Goal: Obtain resource: Download file/media

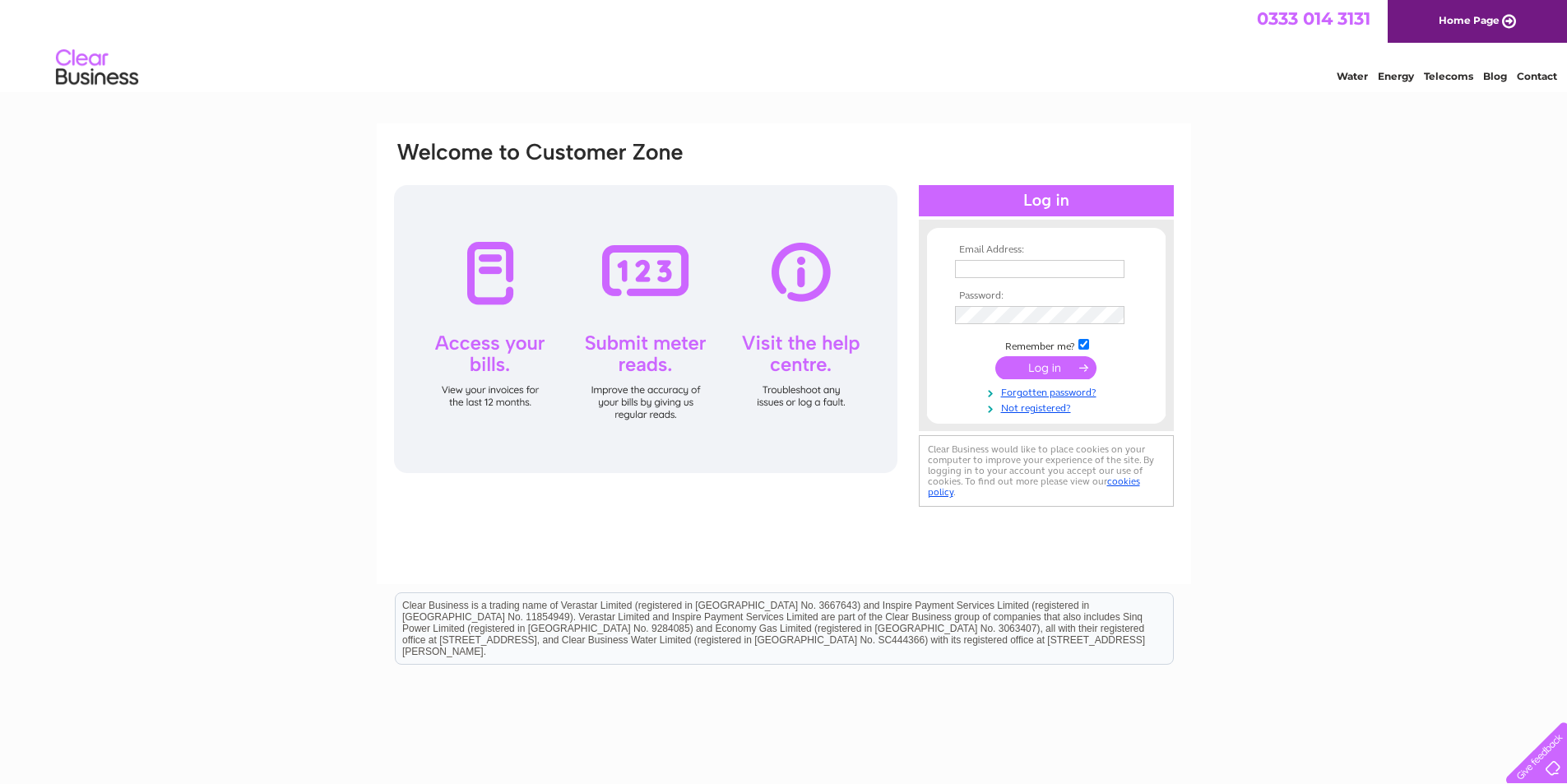
type input "enquiries@autorescuescotland.co.uk"
click at [1046, 369] on input "submit" at bounding box center [1046, 367] width 101 height 23
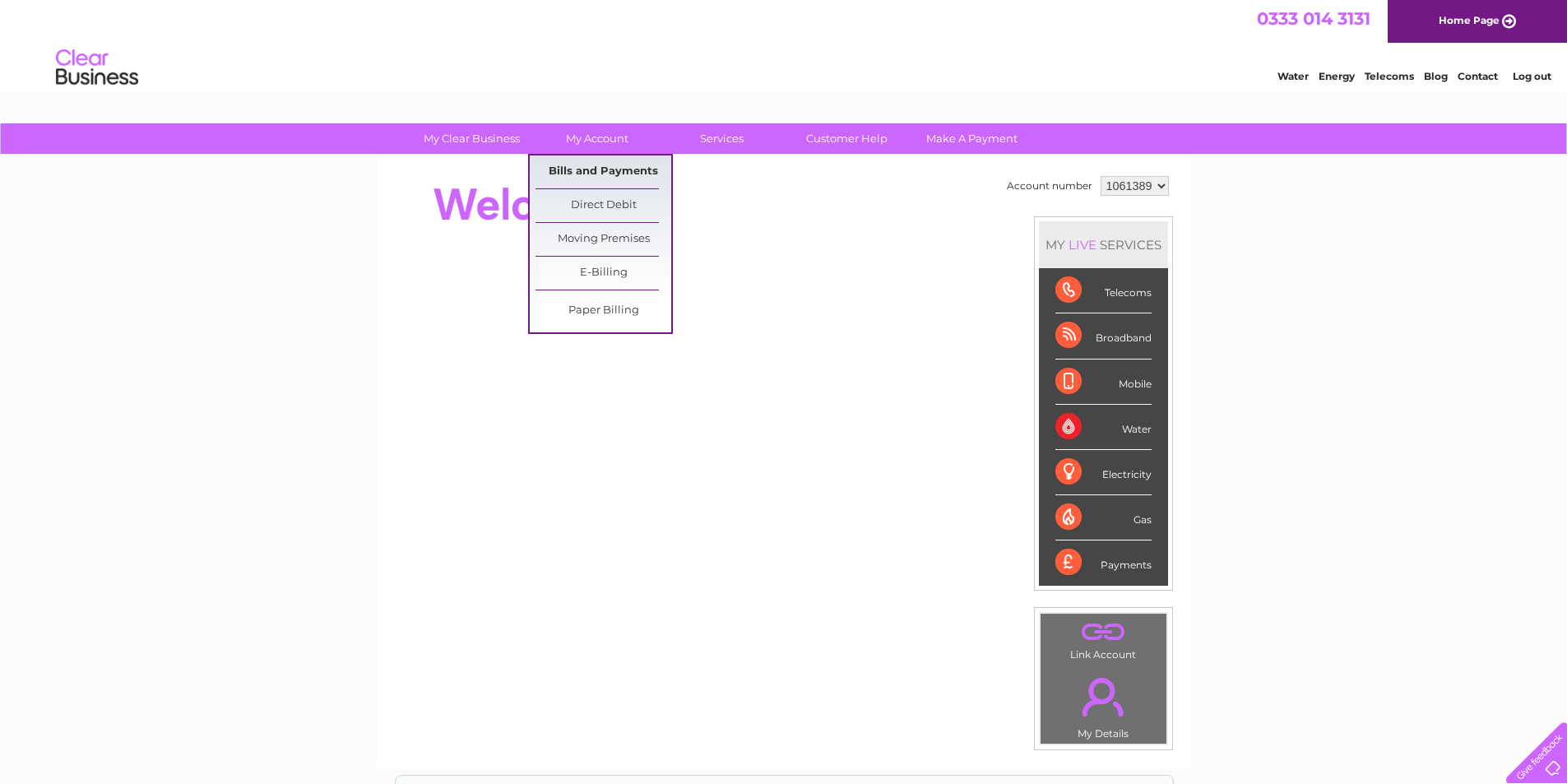
click at [595, 171] on link "Bills and Payments" at bounding box center [603, 171] width 135 height 33
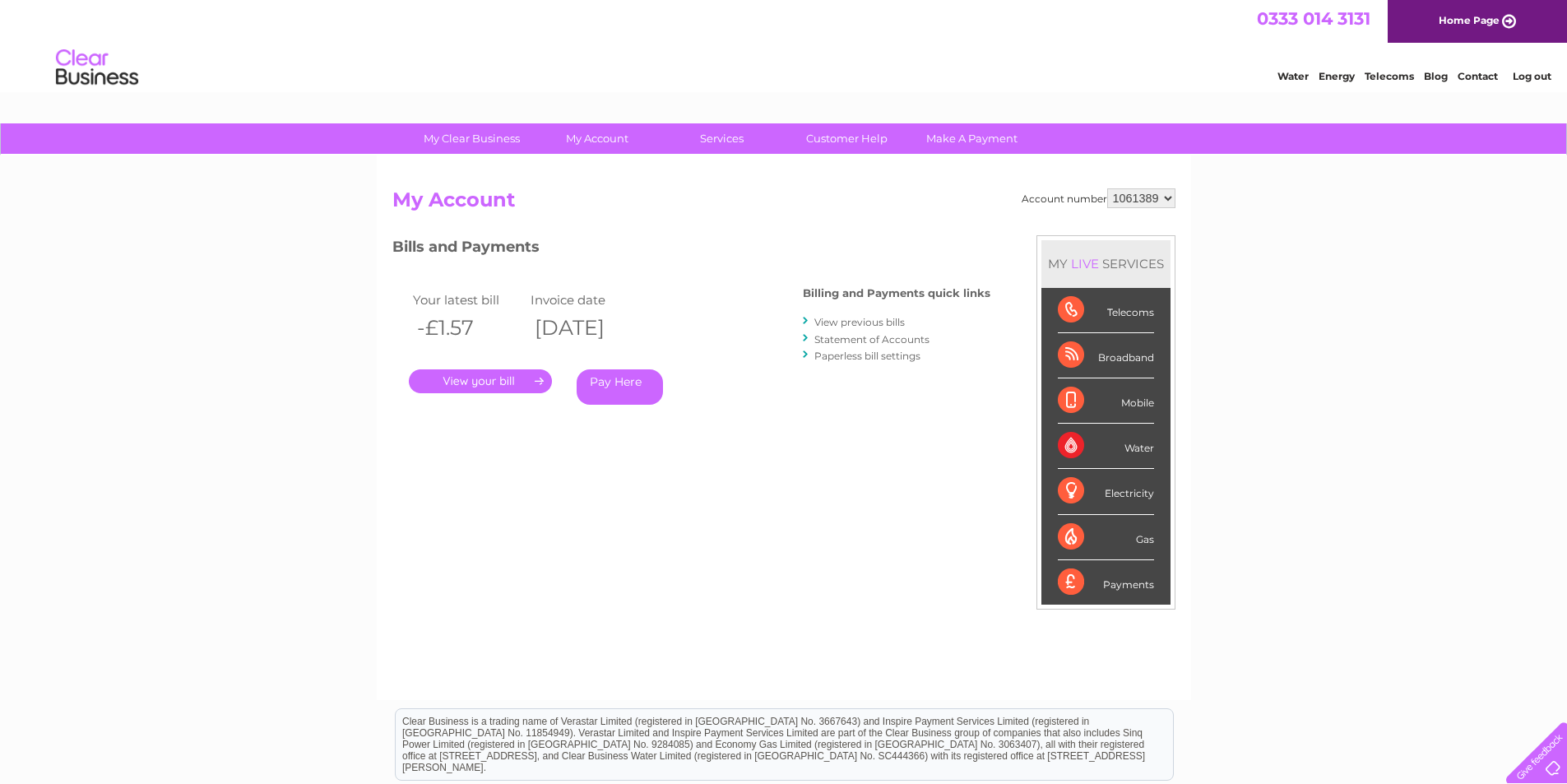
click at [884, 326] on link "View previous bills" at bounding box center [860, 322] width 91 height 13
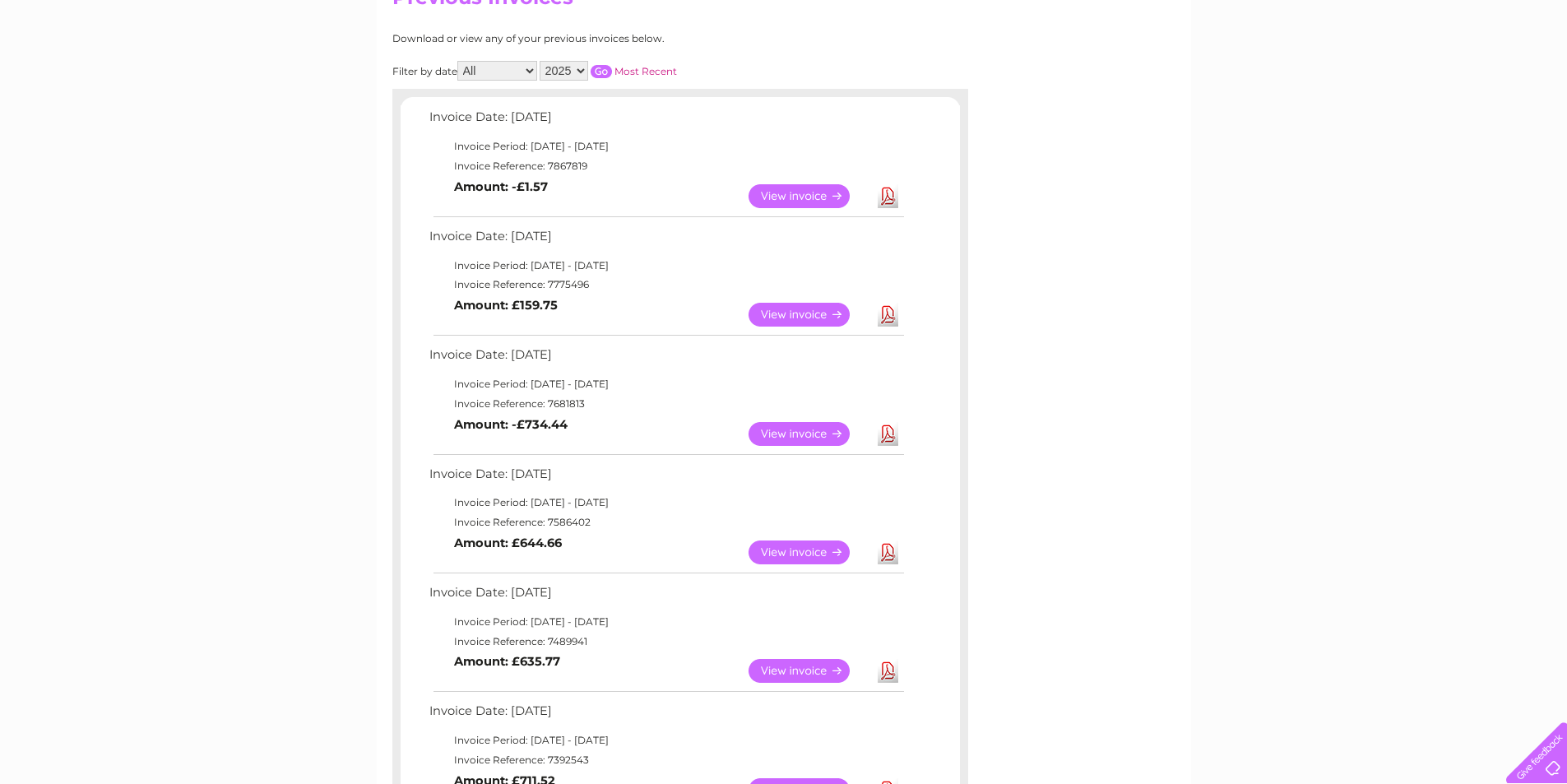
scroll to position [247, 0]
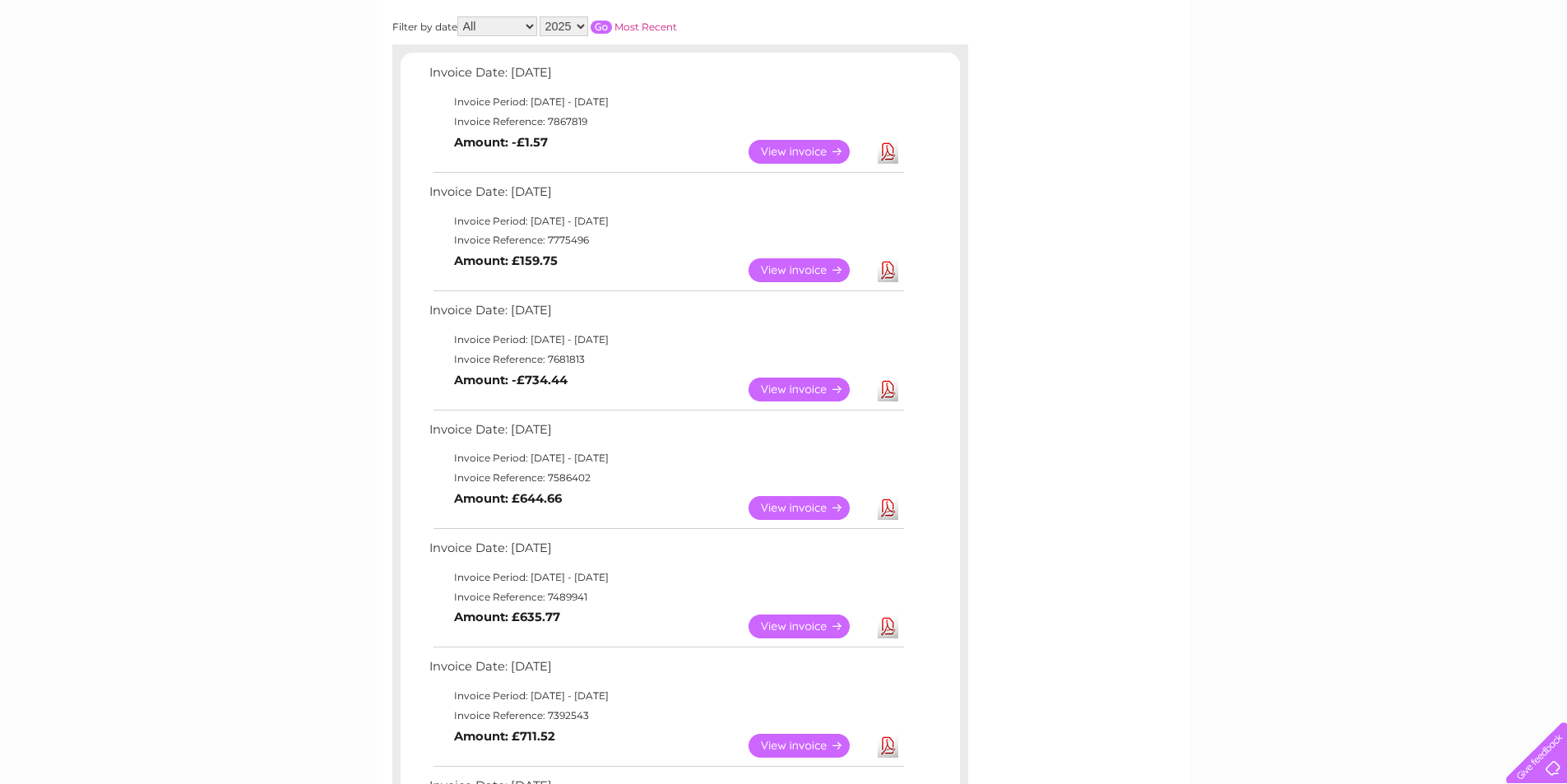
click at [774, 391] on link "View" at bounding box center [809, 389] width 121 height 24
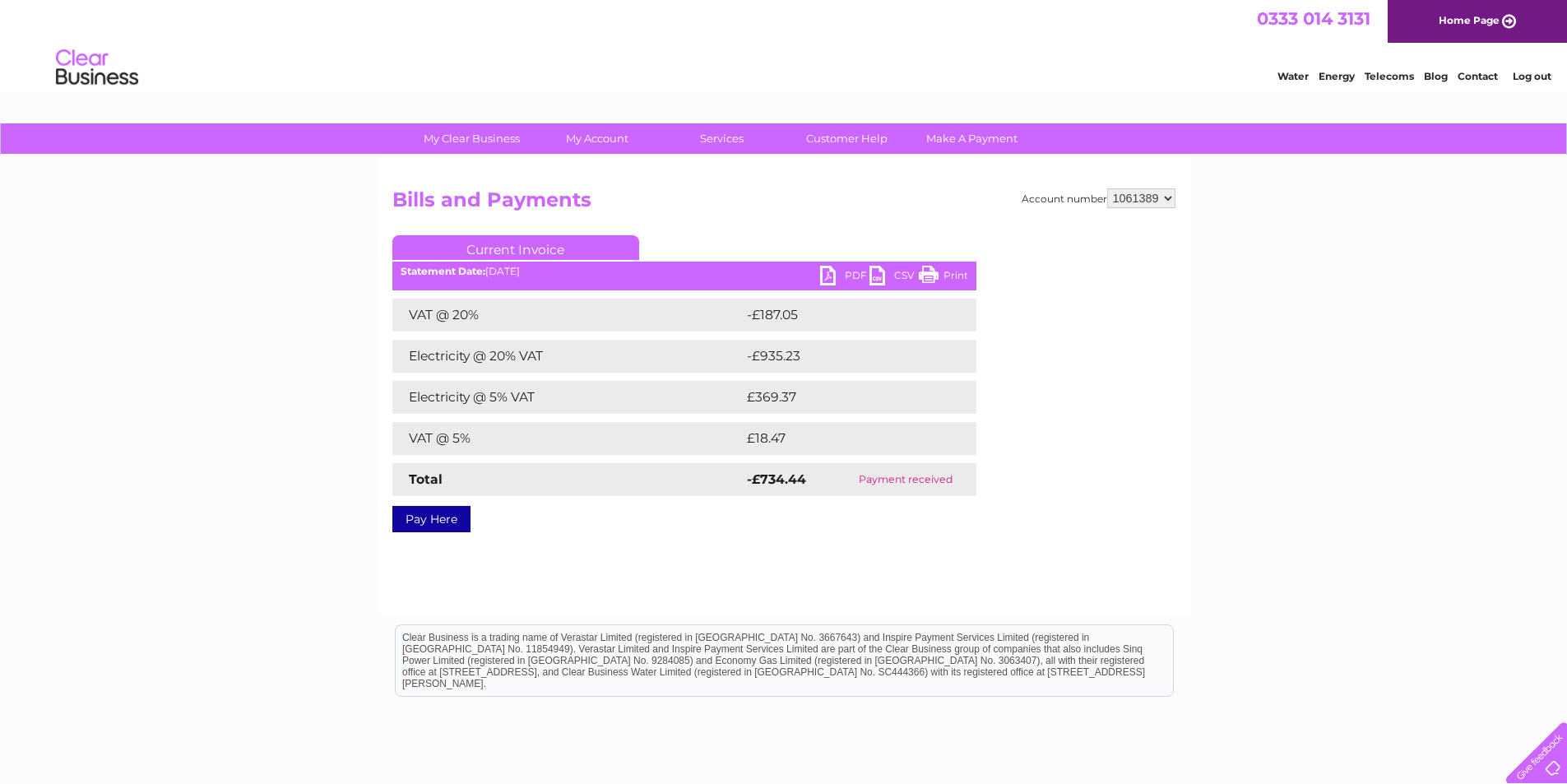
click at [840, 278] on link "PDF" at bounding box center [845, 277] width 50 height 24
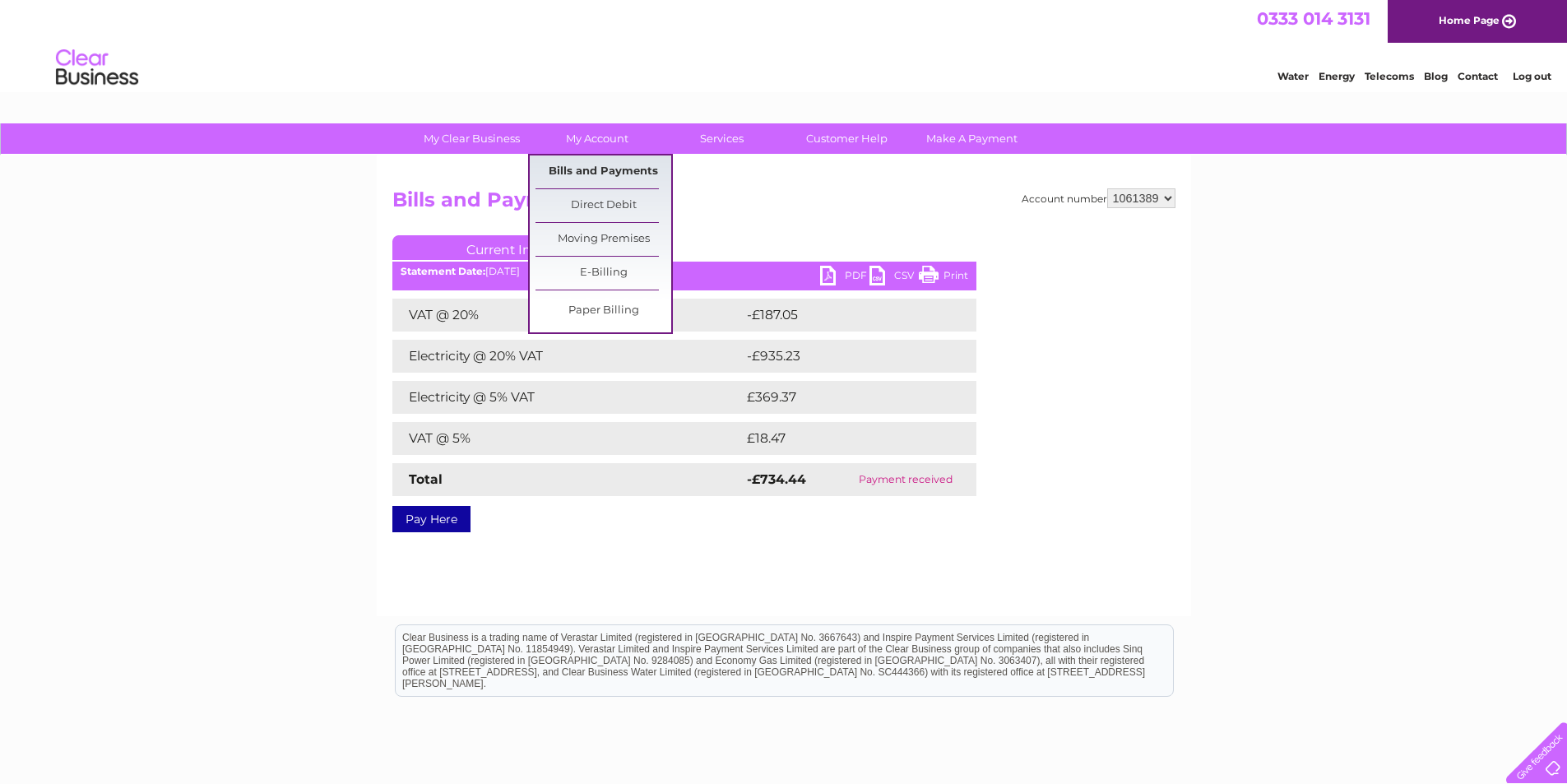
click at [606, 162] on link "Bills and Payments" at bounding box center [603, 171] width 135 height 33
click at [601, 174] on link "Bills and Payments" at bounding box center [603, 171] width 135 height 33
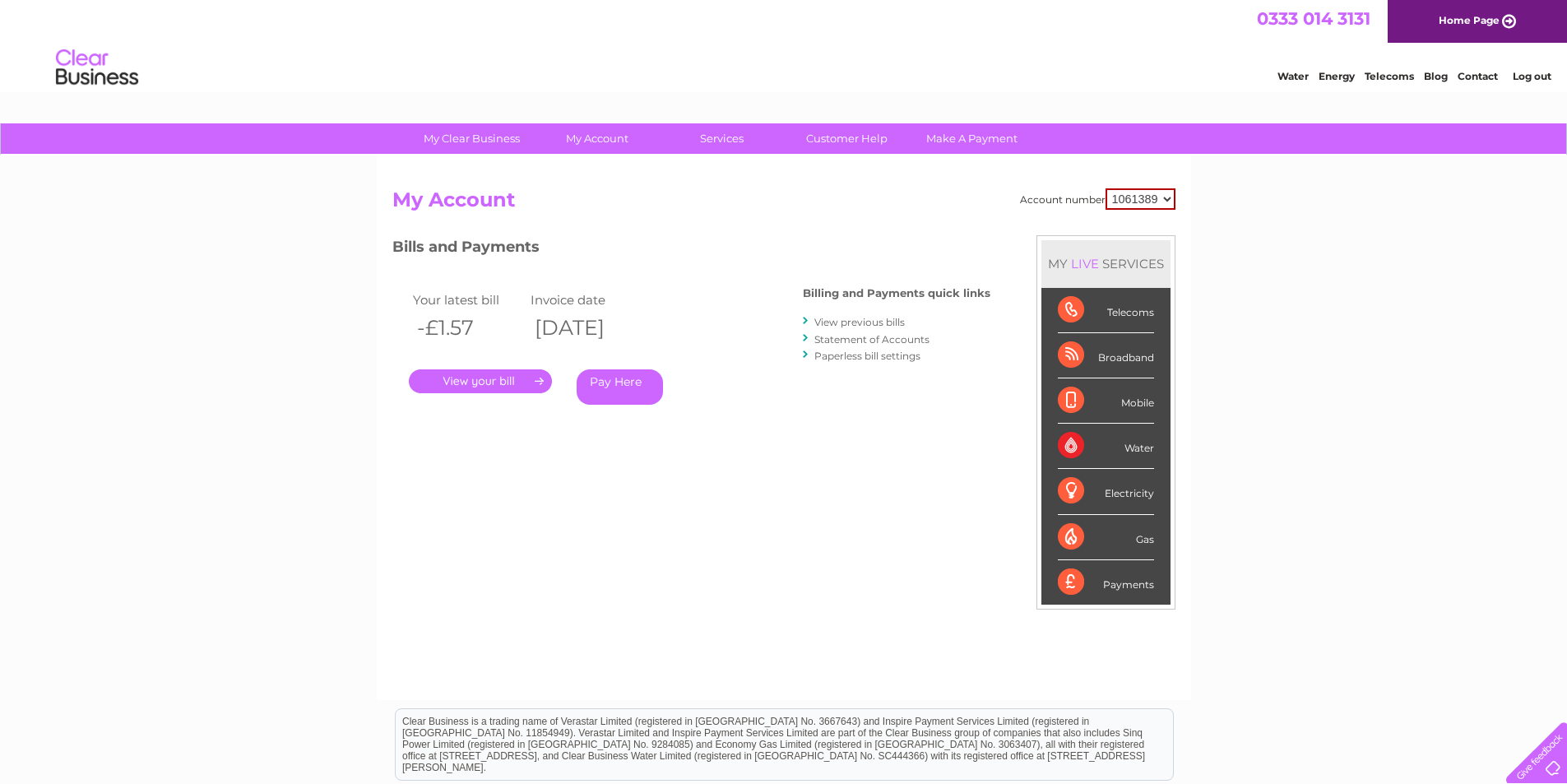
click at [870, 321] on link "View previous bills" at bounding box center [860, 322] width 91 height 13
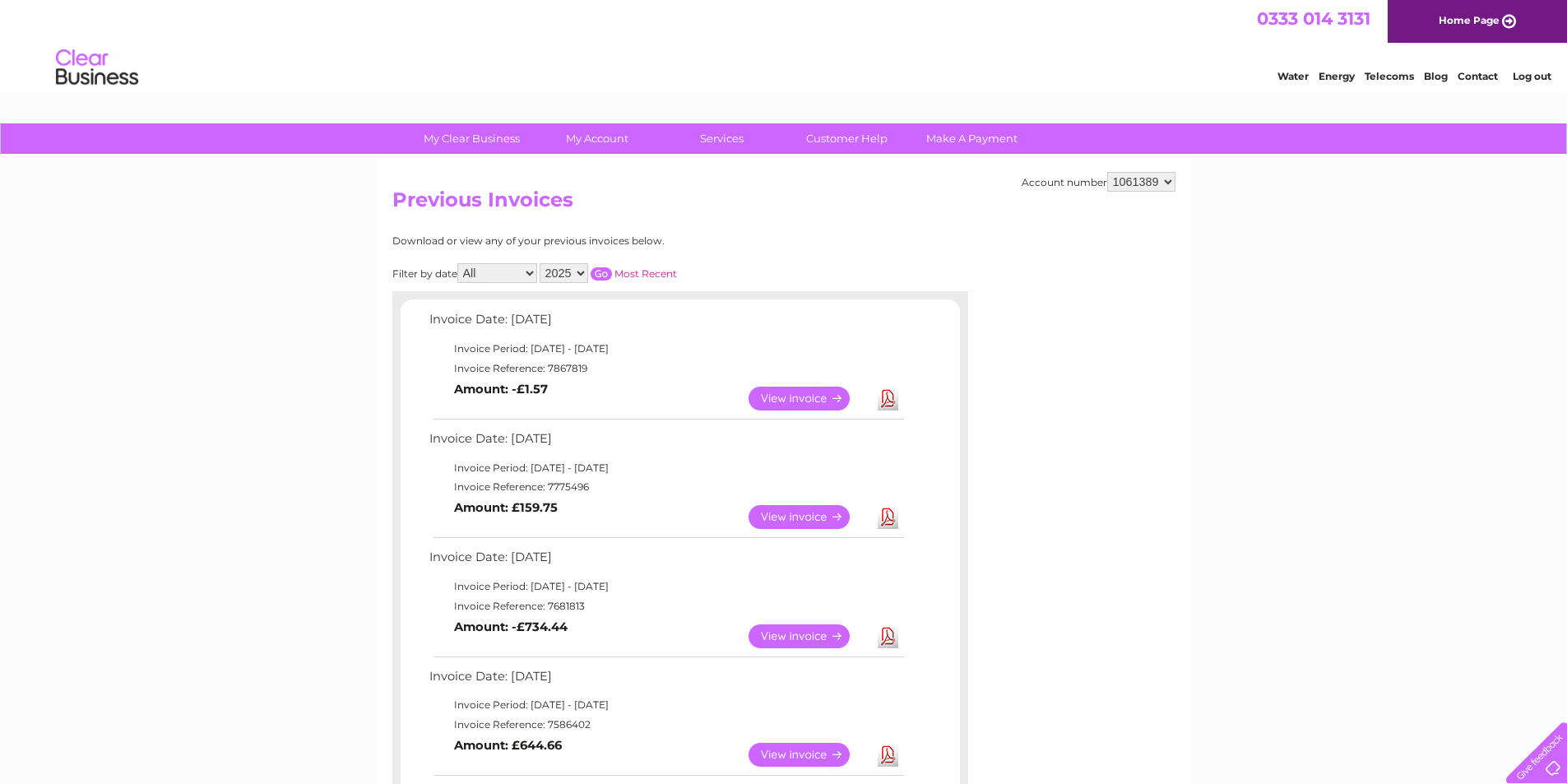
click at [798, 517] on link "View" at bounding box center [809, 517] width 121 height 24
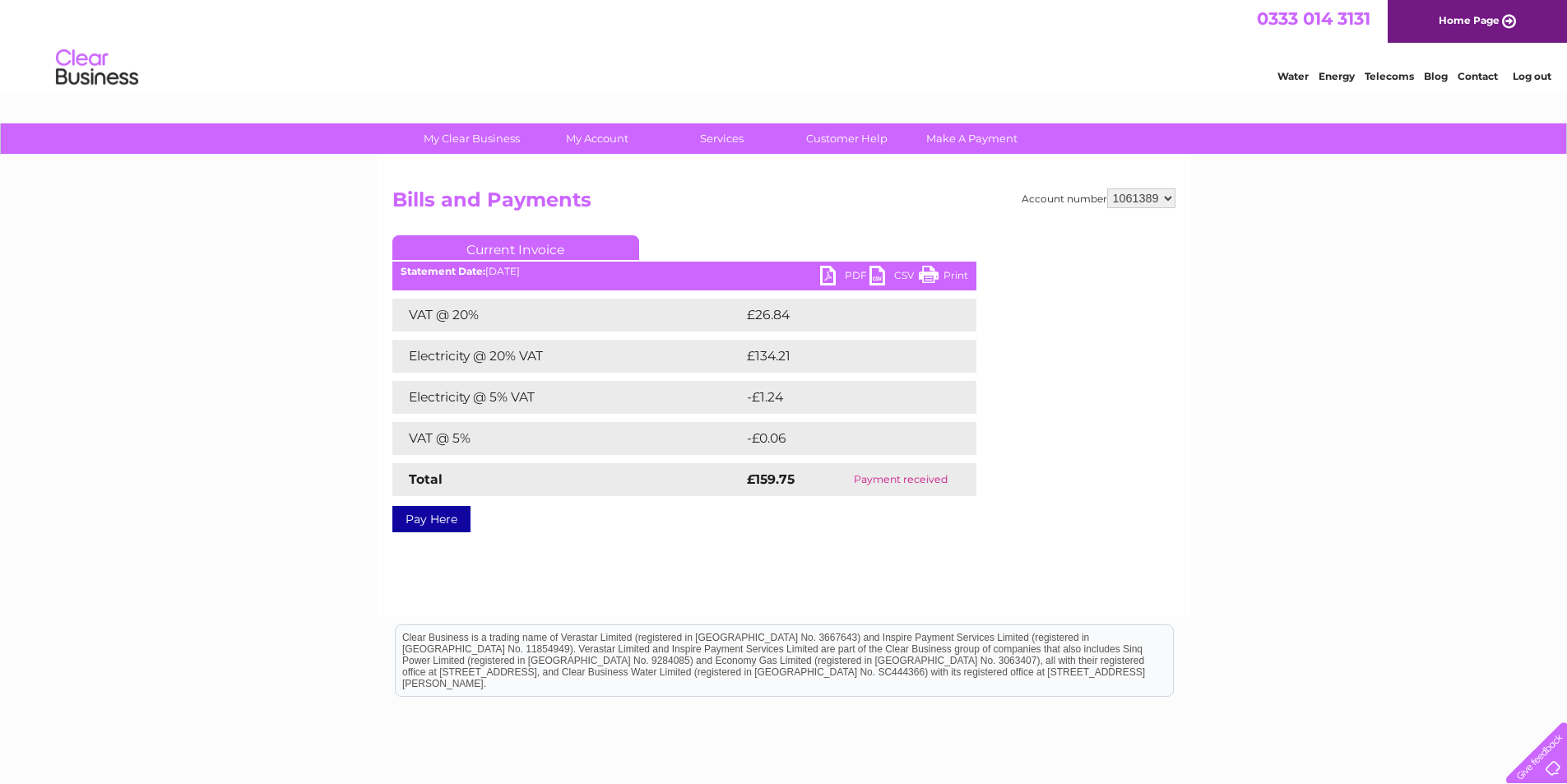
click at [825, 276] on link "PDF" at bounding box center [845, 277] width 50 height 24
